Goal: Check status: Check status

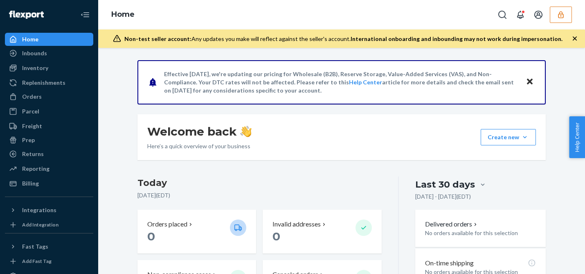
scroll to position [185, 0]
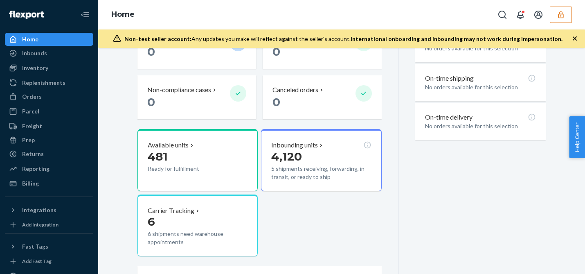
click at [552, 15] on button "button" at bounding box center [561, 15] width 22 height 16
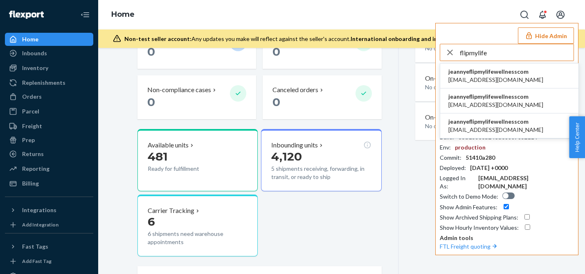
type input "flipmylife"
click at [496, 124] on span "jeannyeflipmylifewellnesscom" at bounding box center [495, 121] width 95 height 8
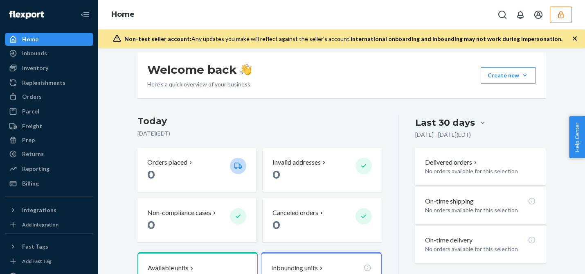
scroll to position [135, 0]
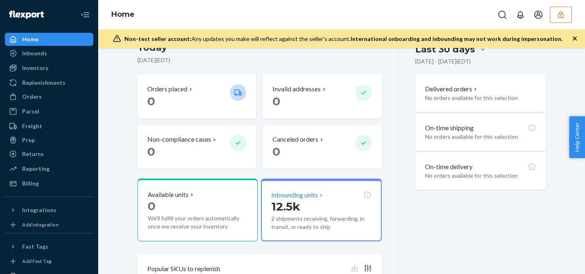
click at [330, 200] on p "12.5k" at bounding box center [321, 206] width 100 height 15
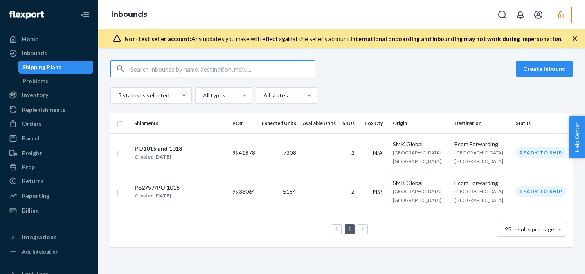
click at [321, 172] on td "—" at bounding box center [319, 191] width 40 height 39
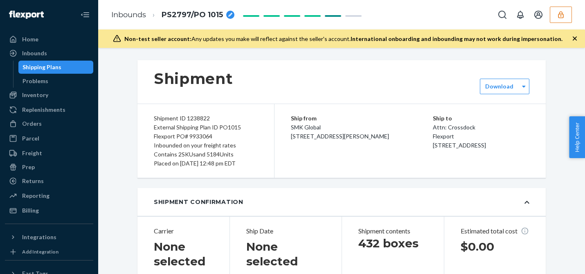
type input "BG1017468925"
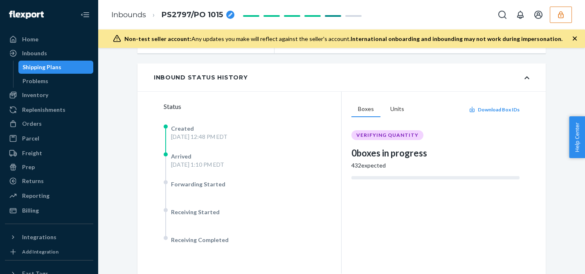
scroll to position [135, 0]
